Goal: Register for event/course

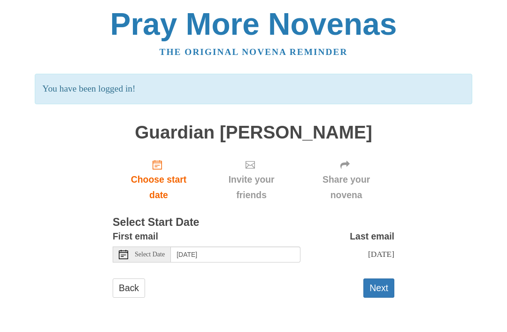
scroll to position [22, 0]
click at [375, 279] on button "Next" at bounding box center [378, 287] width 31 height 19
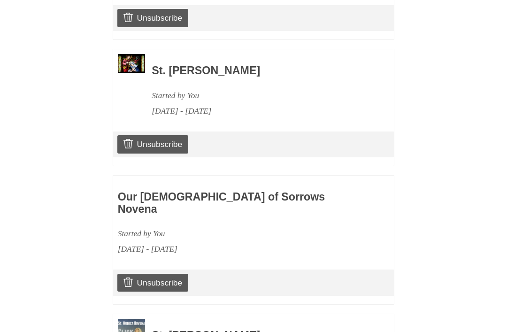
scroll to position [628, 0]
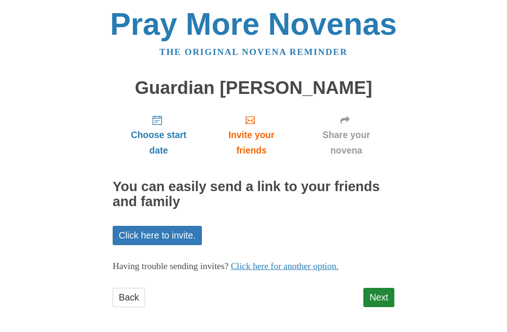
click at [378, 291] on link "Next" at bounding box center [378, 297] width 31 height 19
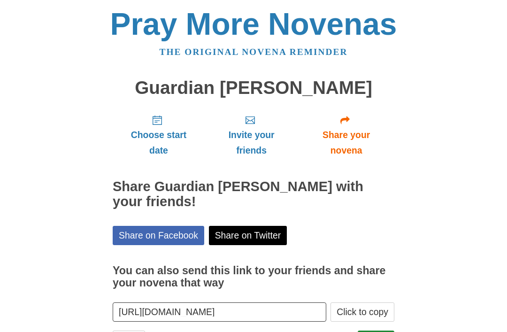
scroll to position [11, 0]
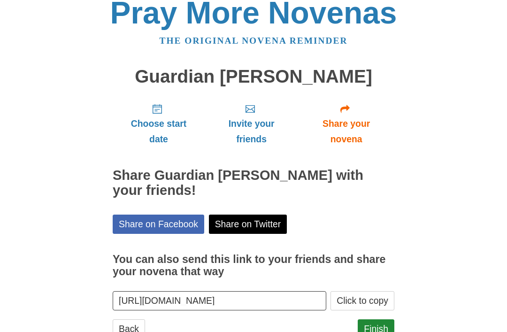
click at [377, 323] on link "Finish" at bounding box center [375, 328] width 37 height 19
